Goal: Information Seeking & Learning: Learn about a topic

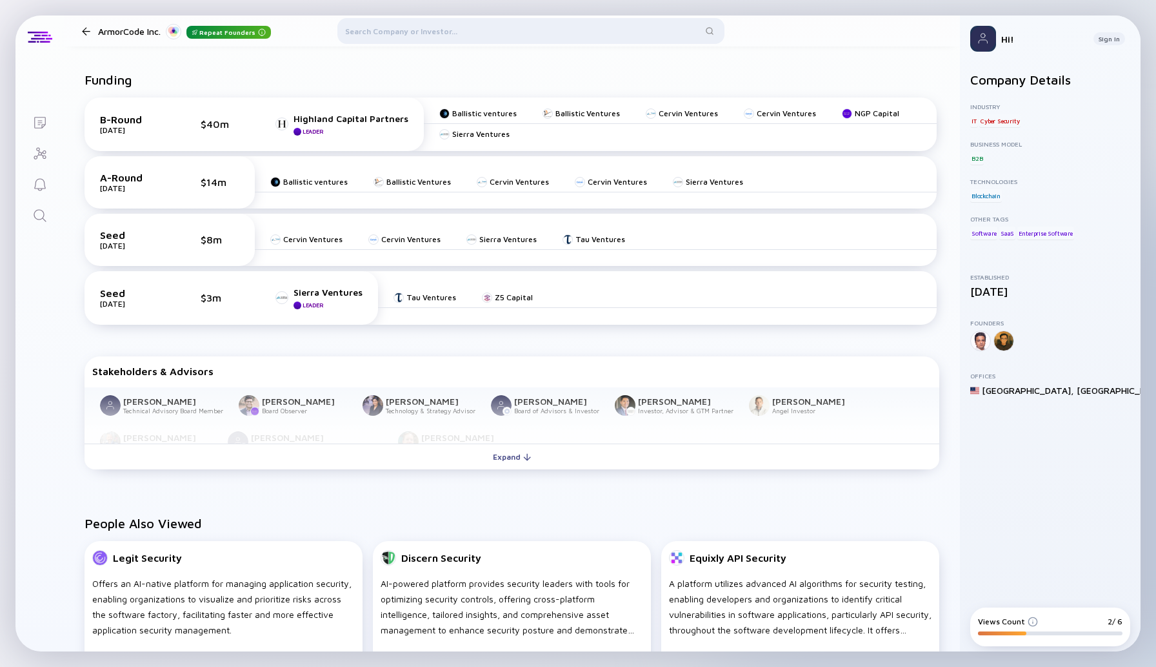
scroll to position [434, 0]
click at [521, 456] on div "Expand" at bounding box center [512, 457] width 54 height 20
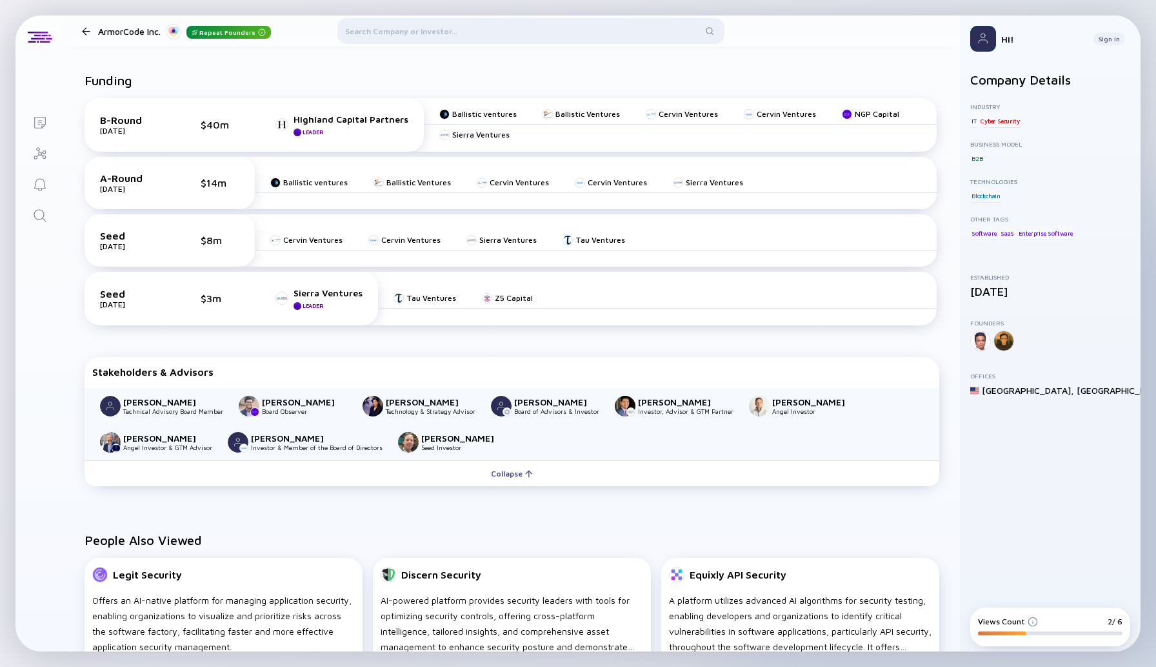
drag, startPoint x: 206, startPoint y: 402, endPoint x: 126, endPoint y: 403, distance: 80.0
click at [126, 403] on div "[PERSON_NAME]" at bounding box center [165, 401] width 85 height 11
click at [167, 403] on div "[PERSON_NAME]" at bounding box center [165, 401] width 85 height 11
click at [158, 404] on div "[PERSON_NAME]" at bounding box center [165, 401] width 85 height 11
click at [240, 321] on img at bounding box center [239, 321] width 6 height 6
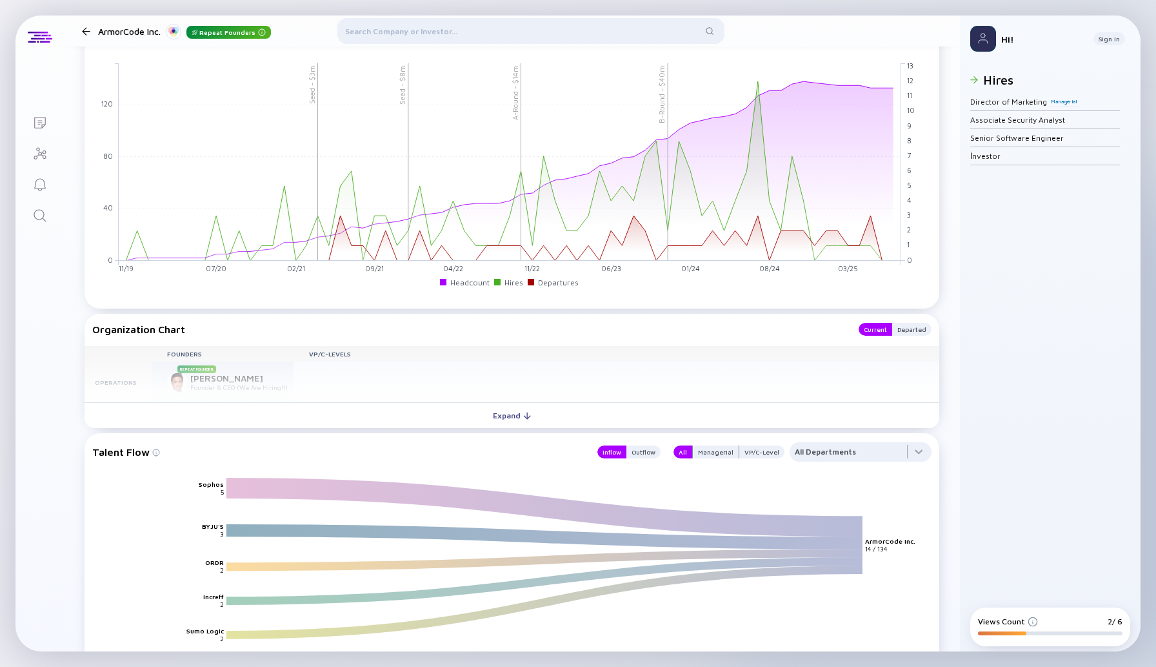
scroll to position [1262, 0]
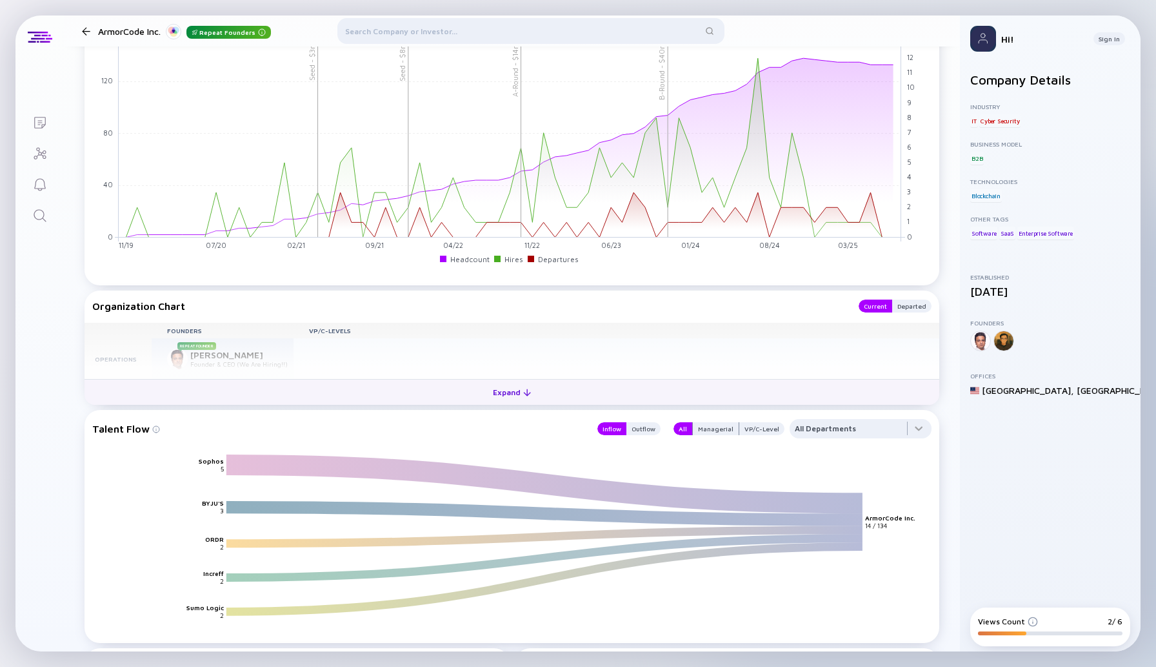
click at [508, 390] on div "Expand" at bounding box center [512, 392] width 54 height 20
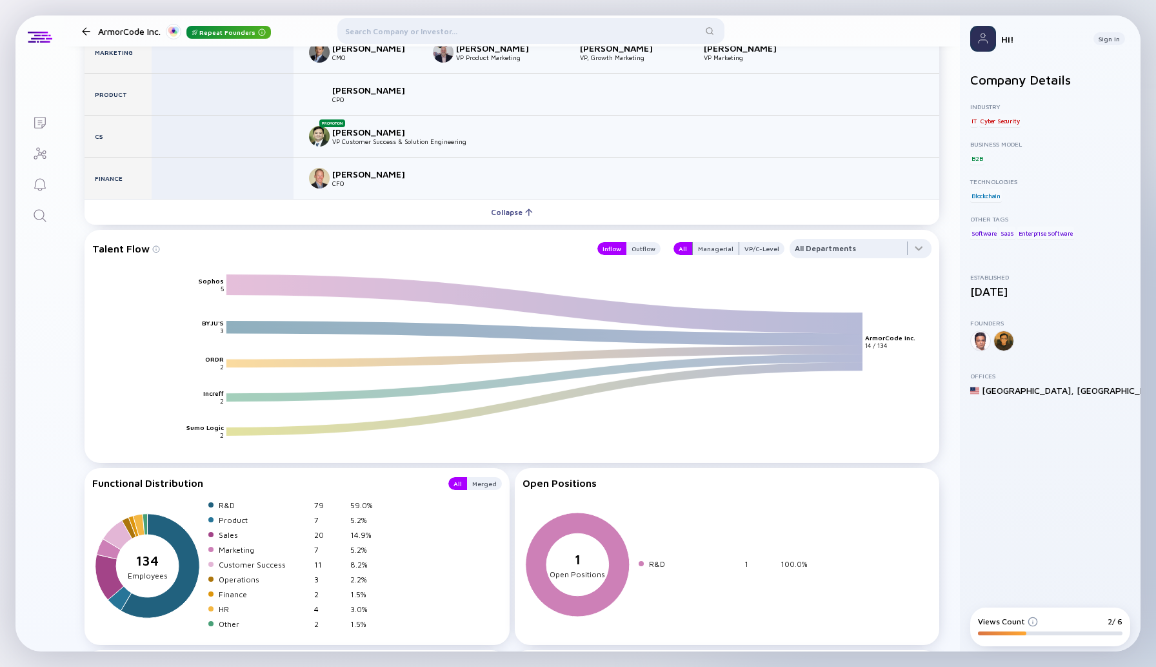
scroll to position [1706, 0]
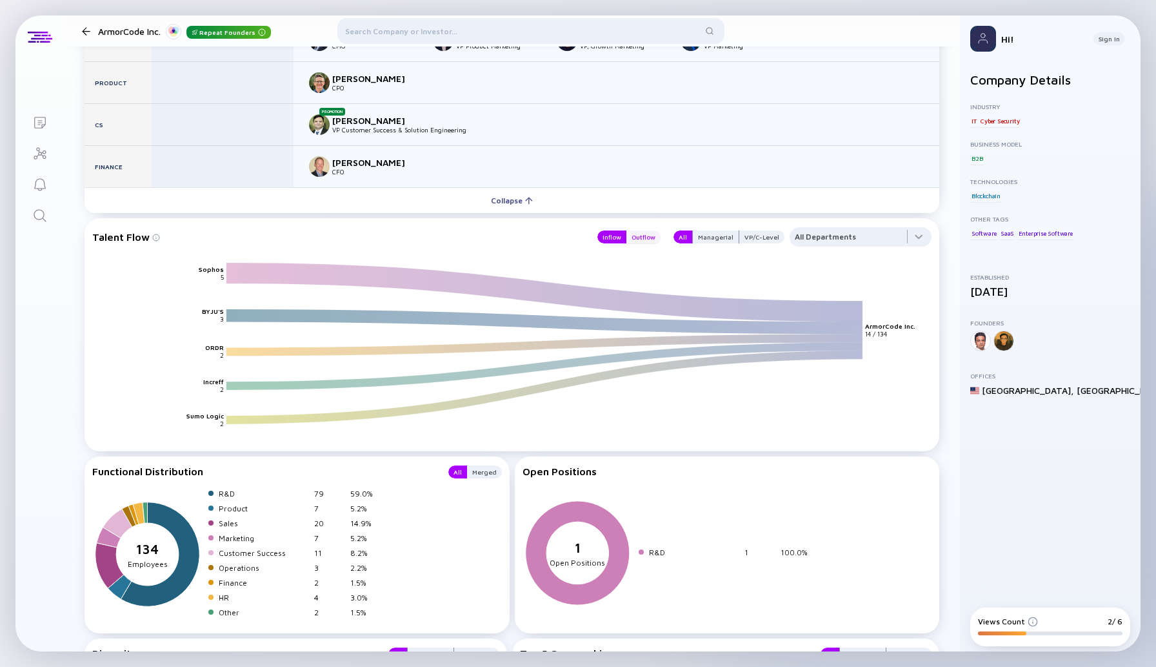
click at [652, 232] on div "Outflow" at bounding box center [644, 236] width 34 height 13
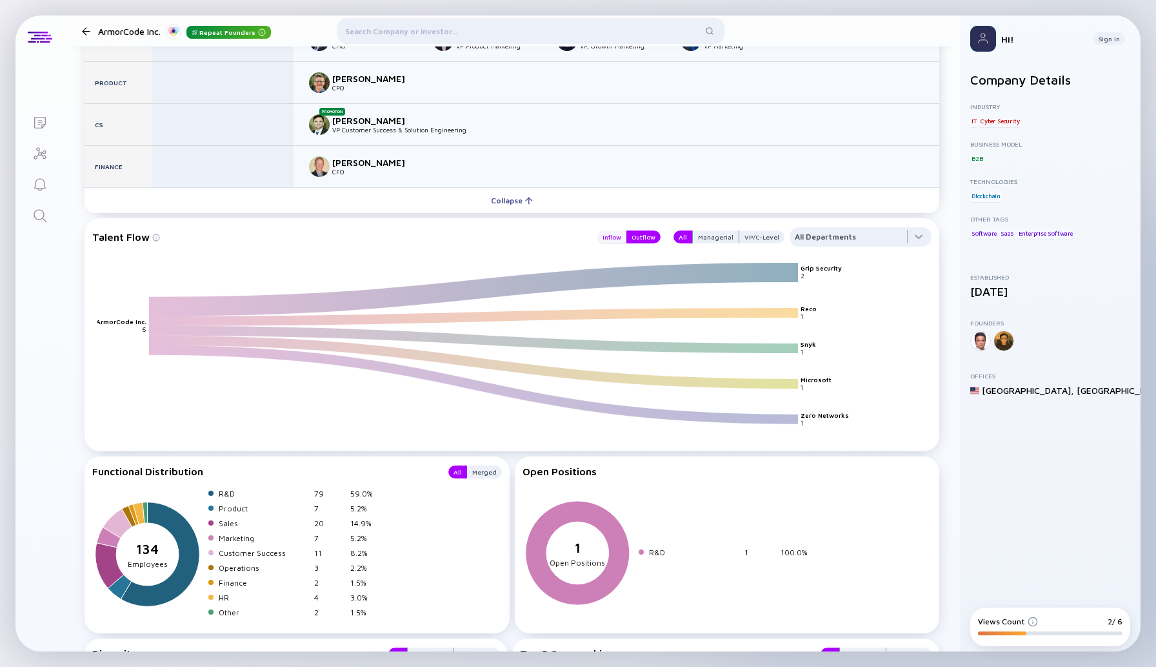
click at [616, 236] on div "Inflow" at bounding box center [612, 236] width 29 height 13
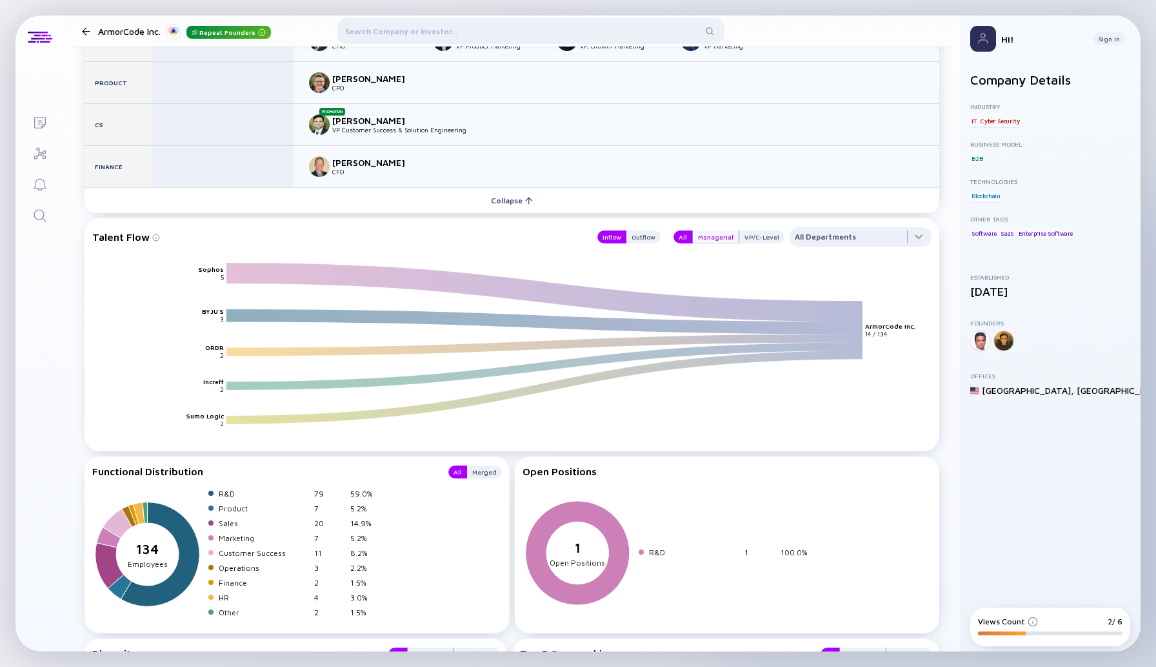
click at [718, 233] on div "Managerial" at bounding box center [716, 236] width 46 height 13
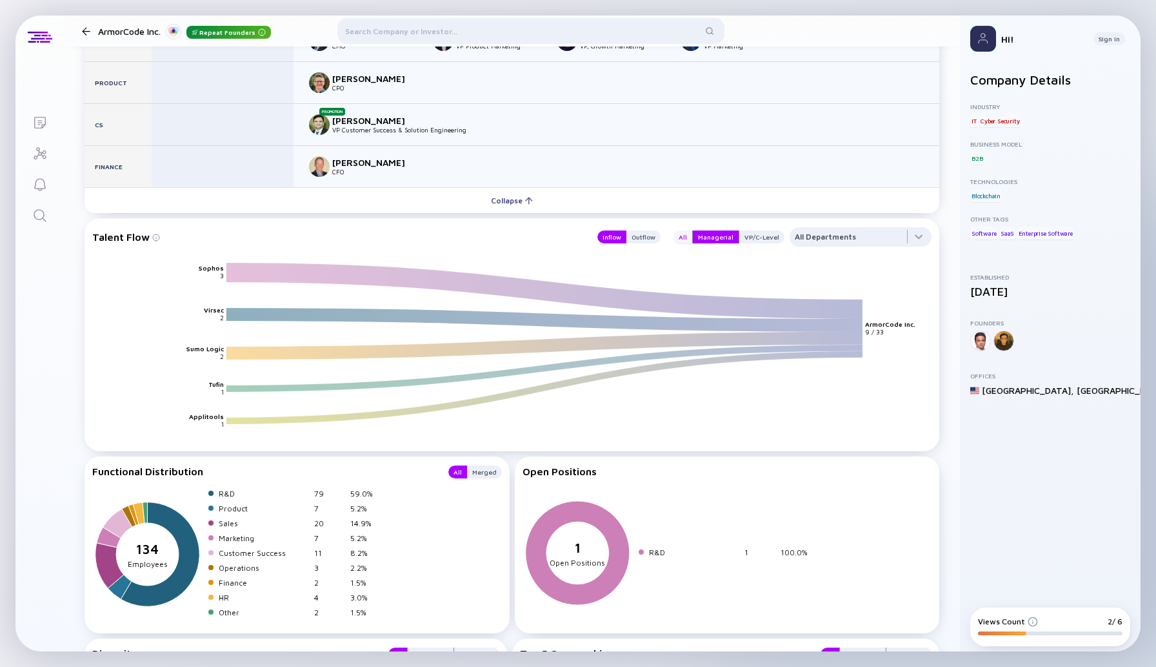
click at [690, 231] on div "All" at bounding box center [683, 236] width 19 height 13
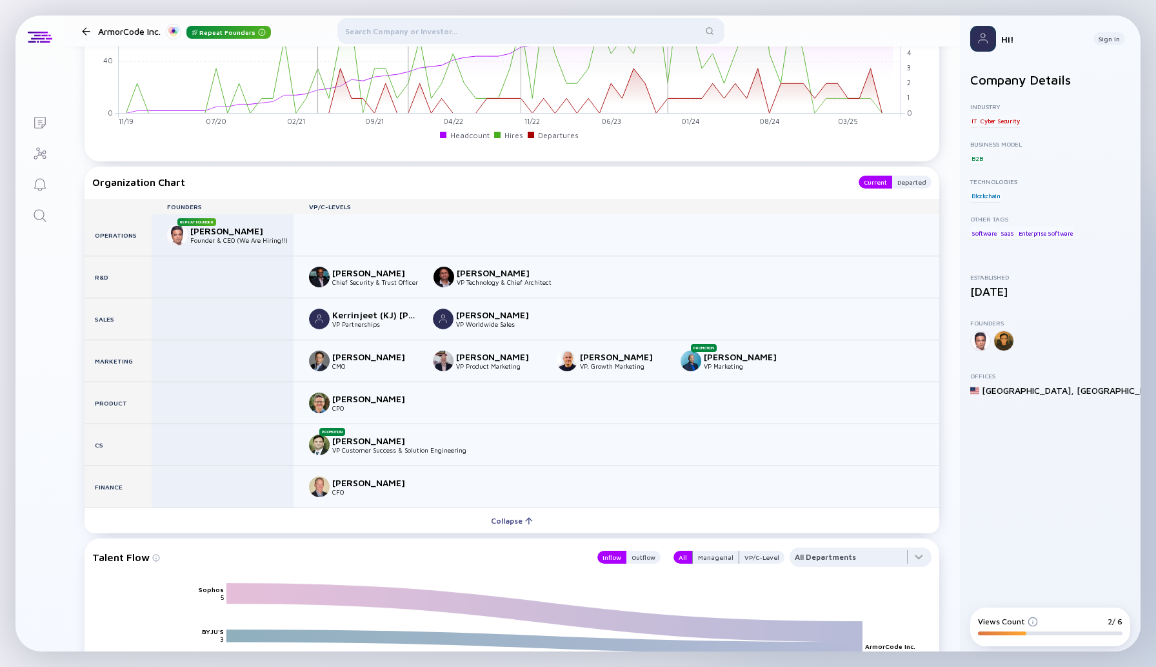
scroll to position [1067, 0]
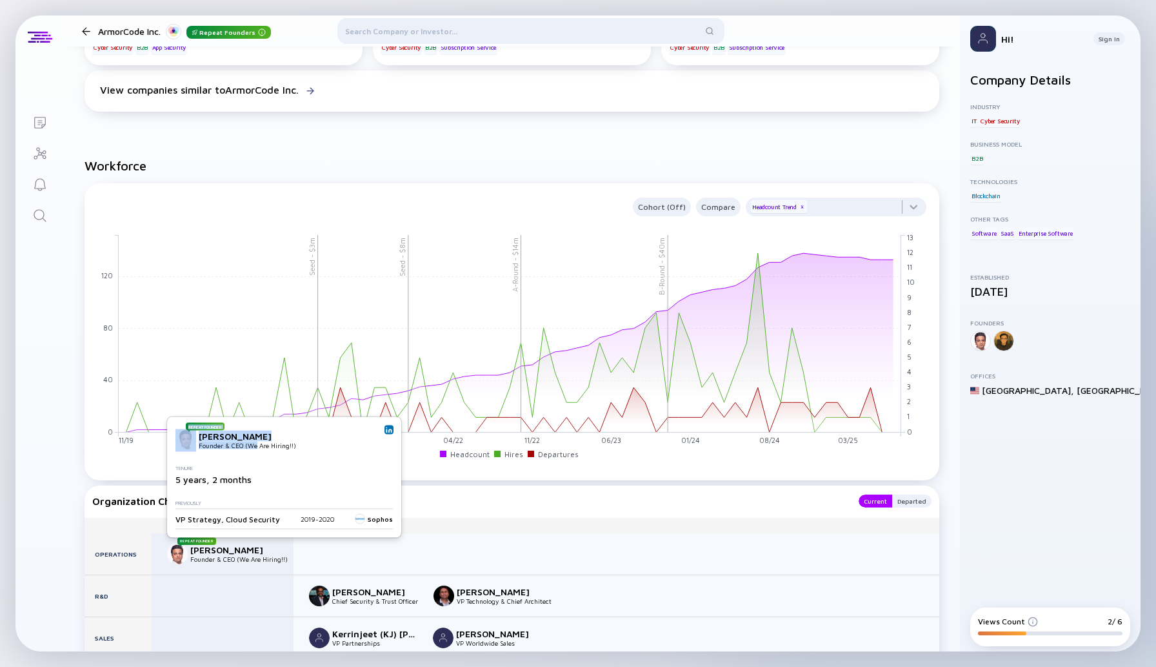
drag, startPoint x: 257, startPoint y: 442, endPoint x: 195, endPoint y: 435, distance: 63.0
click at [195, 435] on div "Repeat Founder [PERSON_NAME] Founder & CEO (We Are Hiring!!)" at bounding box center [282, 439] width 212 height 21
click at [196, 435] on div "Repeat Founder" at bounding box center [186, 439] width 21 height 21
drag, startPoint x: 199, startPoint y: 435, endPoint x: 250, endPoint y: 438, distance: 51.1
click at [250, 438] on div "[PERSON_NAME]" at bounding box center [241, 435] width 85 height 11
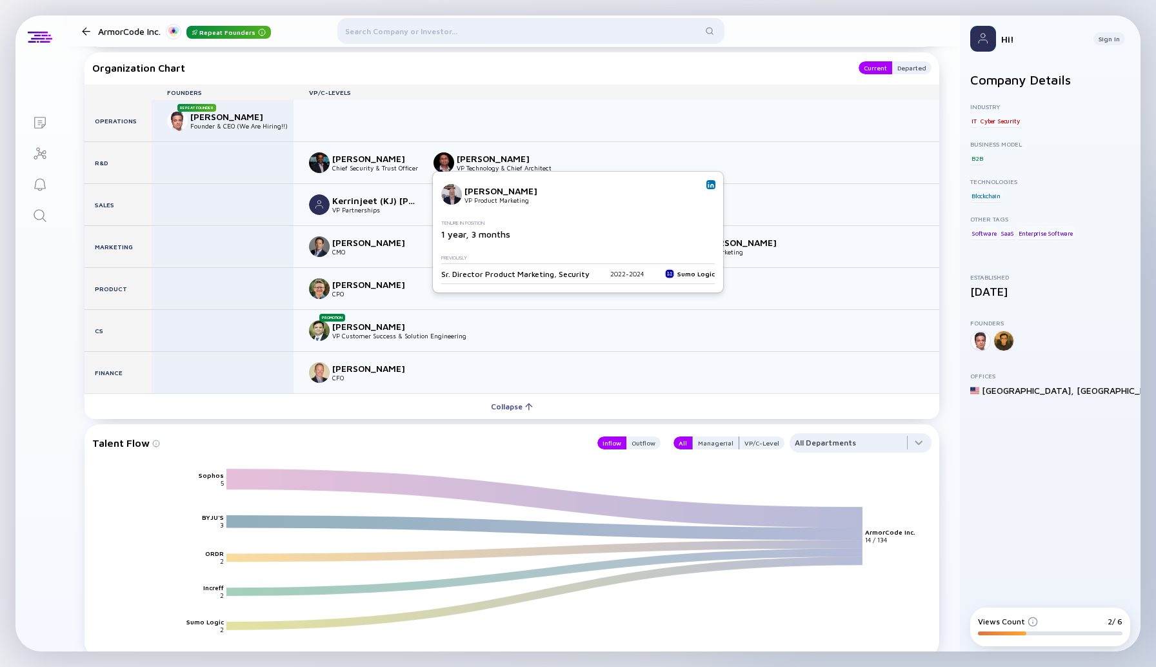
scroll to position [1553, 0]
